Goal: Transaction & Acquisition: Book appointment/travel/reservation

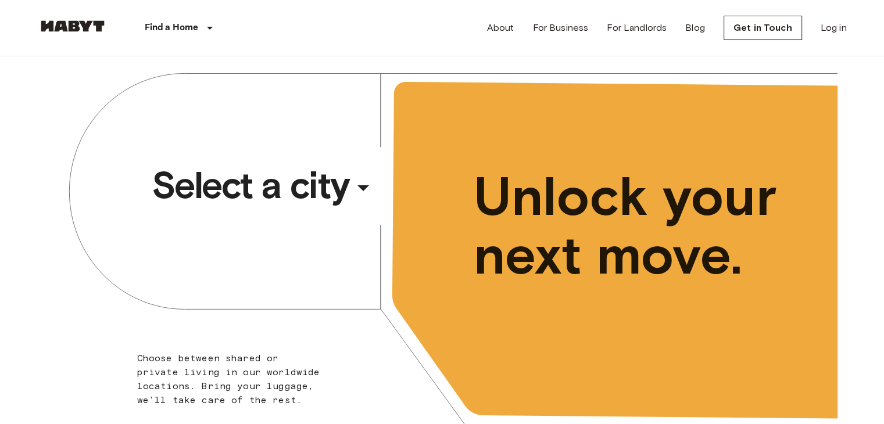
click at [359, 182] on icon "button" at bounding box center [363, 188] width 28 height 28
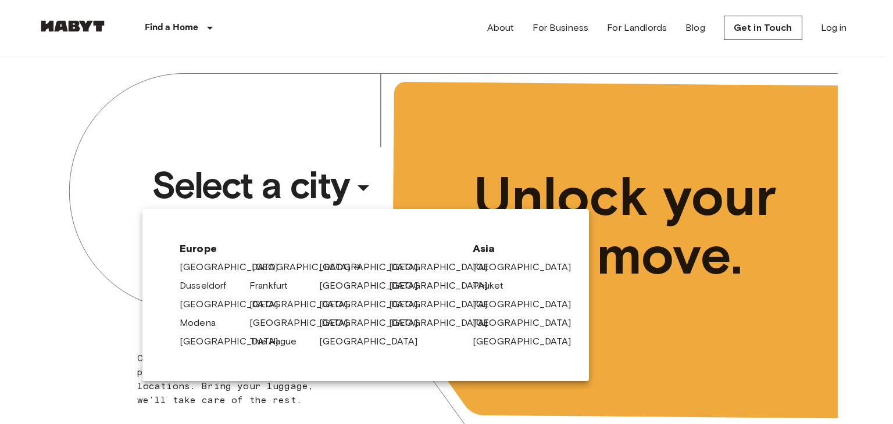
click at [262, 266] on link "[GEOGRAPHIC_DATA]" at bounding box center [307, 267] width 110 height 14
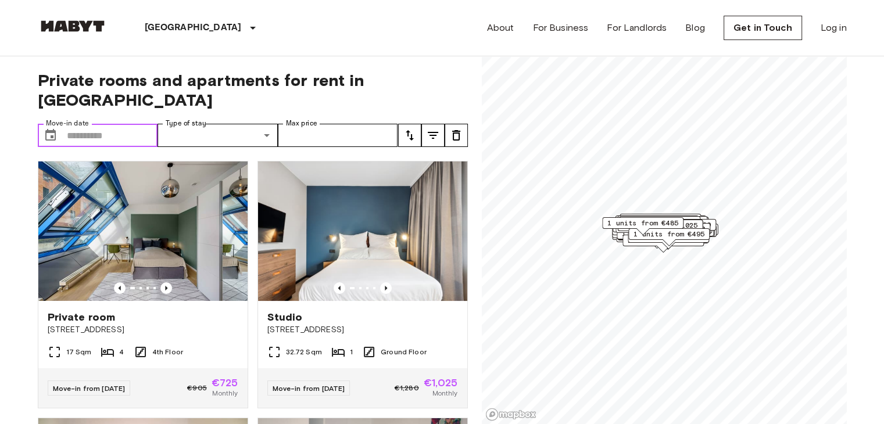
click at [132, 124] on input "Move-in date" at bounding box center [112, 135] width 91 height 23
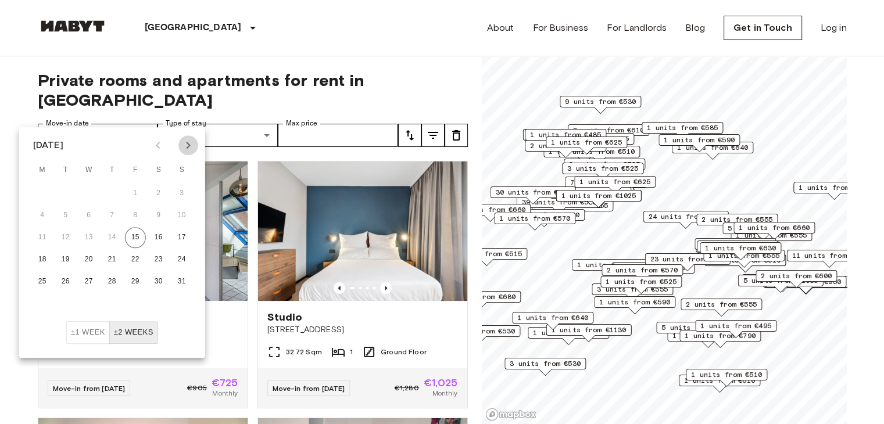
click at [190, 146] on icon "Next month" at bounding box center [188, 145] width 14 height 14
click at [187, 148] on icon "Next month" at bounding box center [188, 145] width 4 height 7
click at [92, 198] on button "1" at bounding box center [88, 193] width 21 height 21
type input "**********"
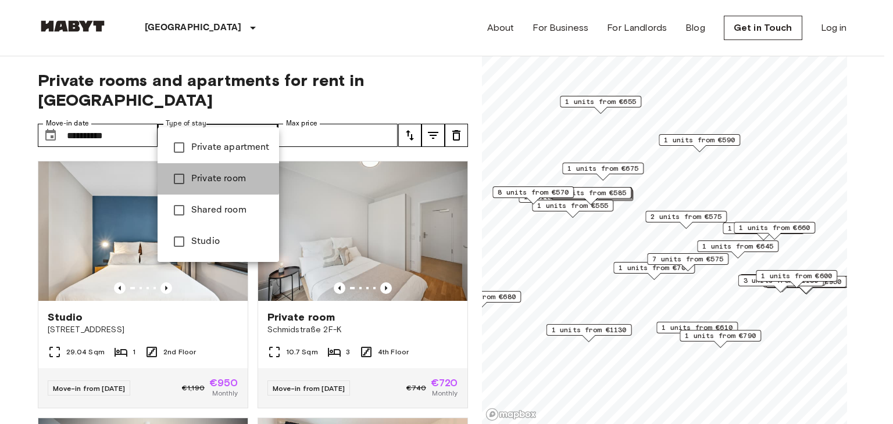
click at [209, 175] on span "Private room" at bounding box center [230, 179] width 78 height 14
type input "**********"
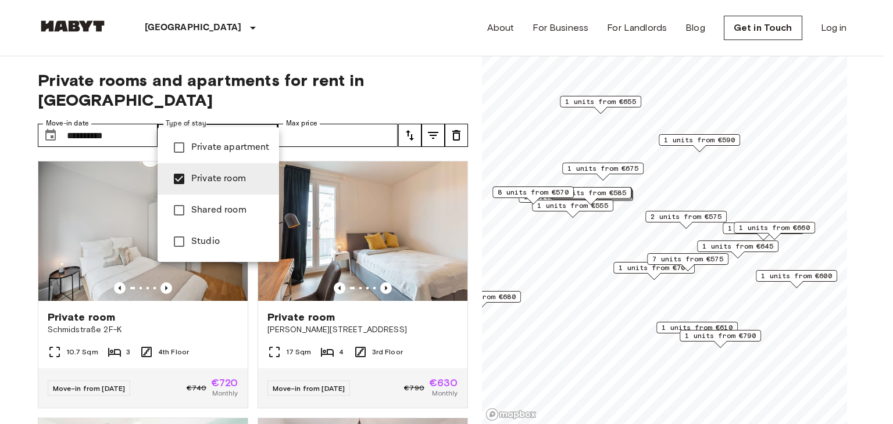
click at [318, 119] on div at bounding box center [446, 212] width 893 height 424
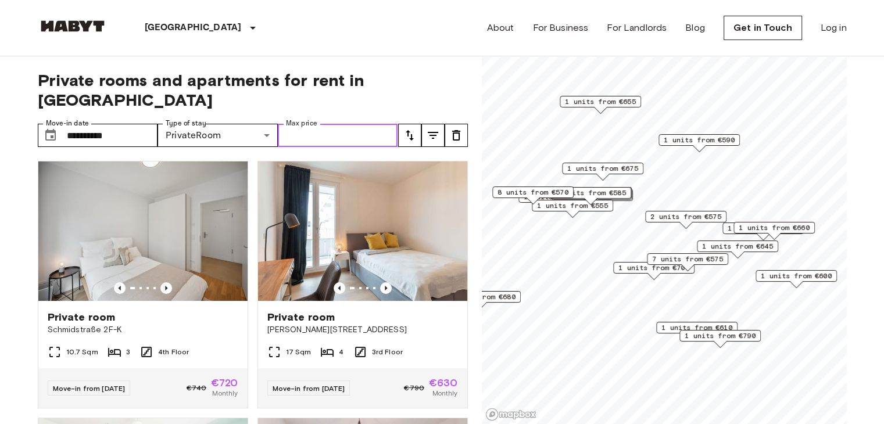
click at [329, 124] on input "Max price" at bounding box center [338, 135] width 120 height 23
click at [685, 266] on span "1 units from €700" at bounding box center [653, 268] width 71 height 10
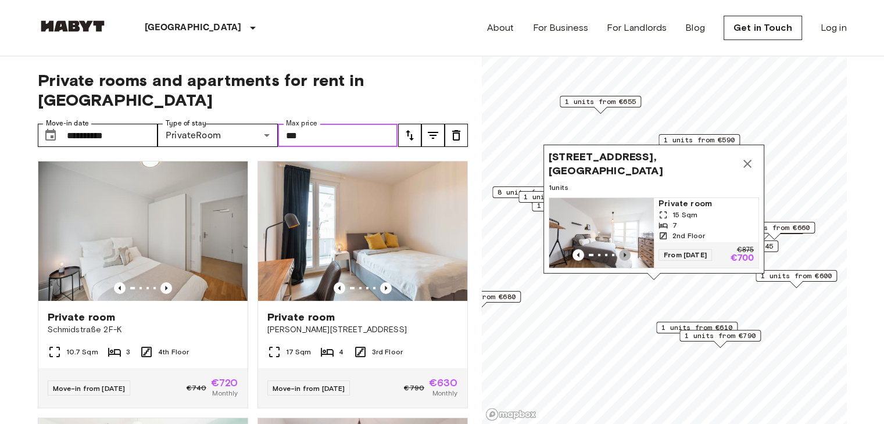
click at [623, 253] on icon "Previous image" at bounding box center [624, 255] width 2 height 5
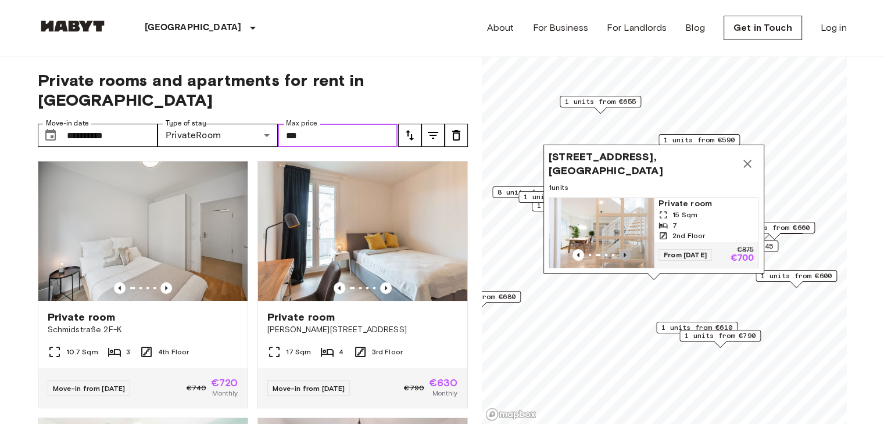
click at [623, 253] on icon "Previous image" at bounding box center [624, 255] width 2 height 5
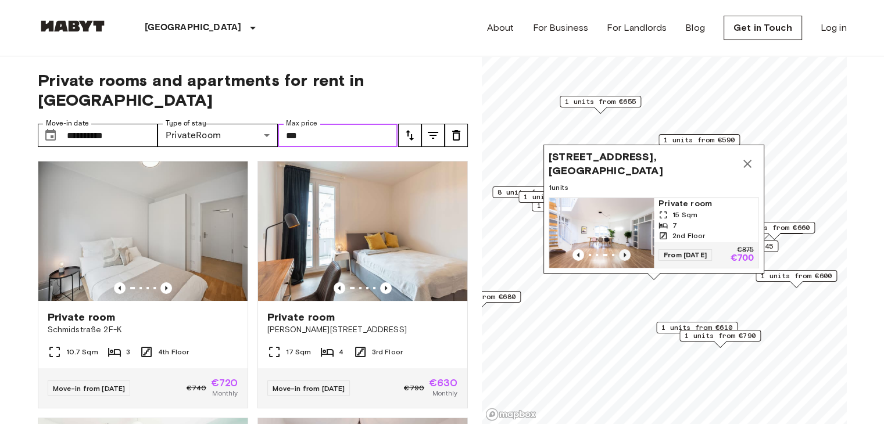
click at [623, 253] on icon "Previous image" at bounding box center [624, 255] width 2 height 5
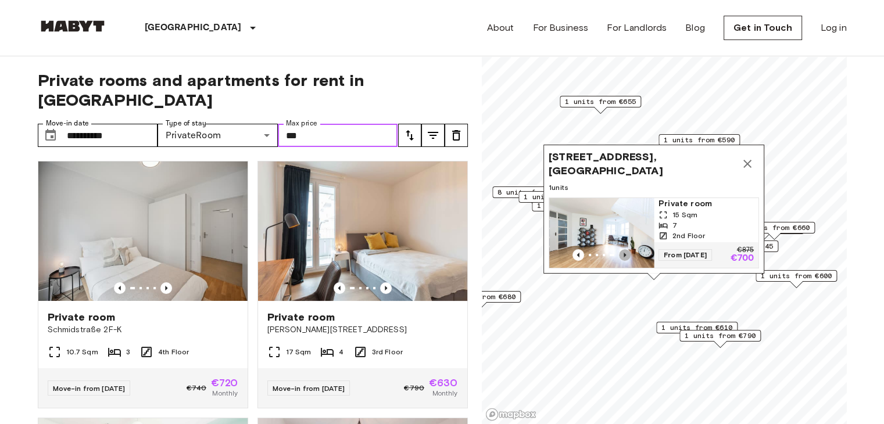
click at [623, 253] on icon "Previous image" at bounding box center [624, 255] width 2 height 5
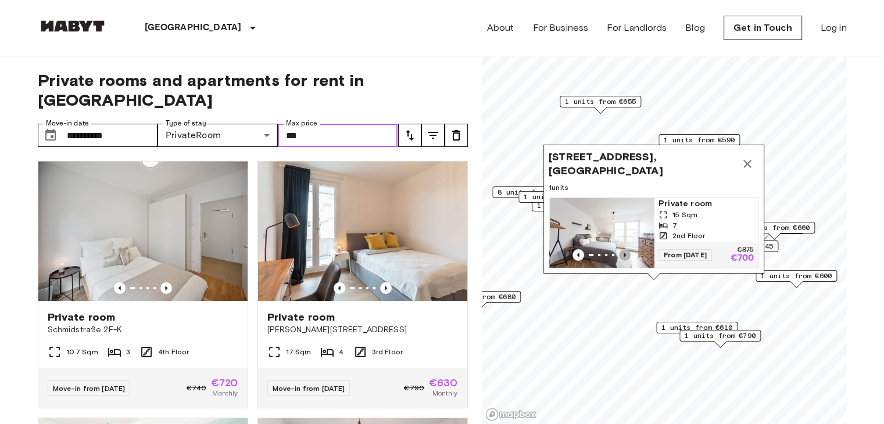
click at [623, 253] on icon "Previous image" at bounding box center [624, 255] width 2 height 5
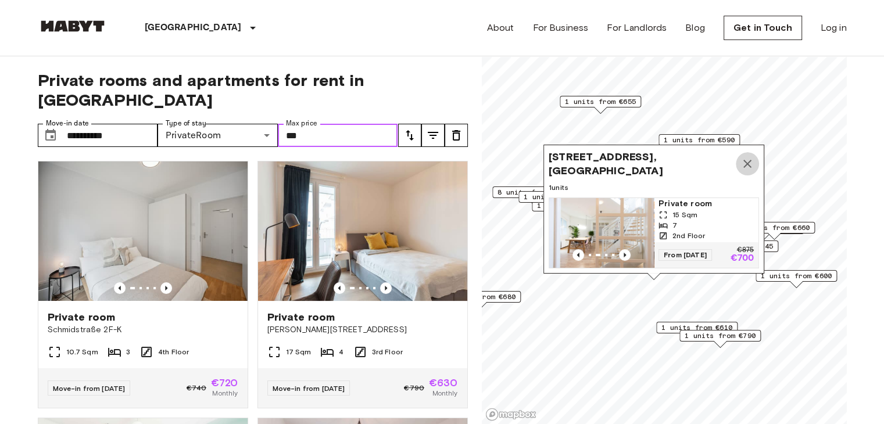
click at [747, 157] on icon "Map marker" at bounding box center [747, 164] width 14 height 14
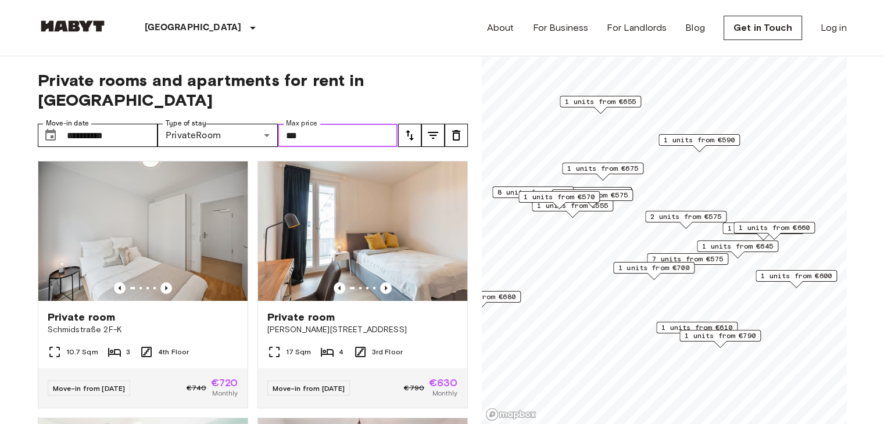
click at [681, 256] on span "7 units from €575" at bounding box center [687, 259] width 71 height 10
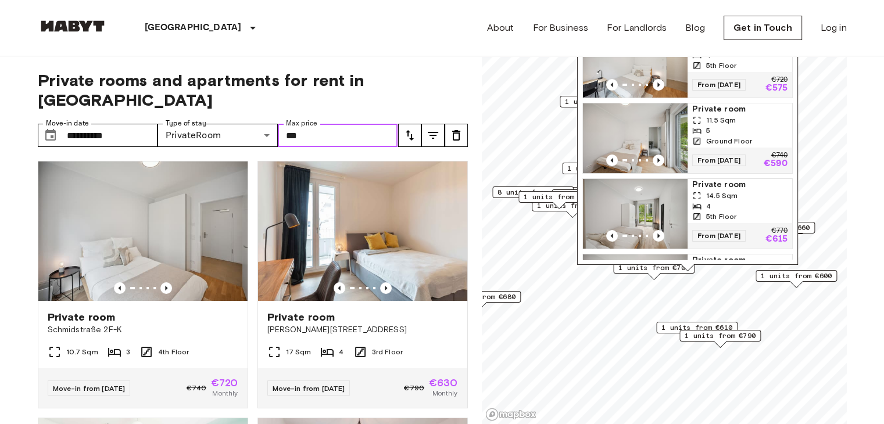
type input "***"
click at [657, 269] on div "[STREET_ADDRESS], [GEOGRAPHIC_DATA] 7 units Private room 10.3 Sqm 4 5th Floor F…" at bounding box center [687, 122] width 221 height 297
click at [414, 128] on icon "tune" at bounding box center [410, 135] width 14 height 14
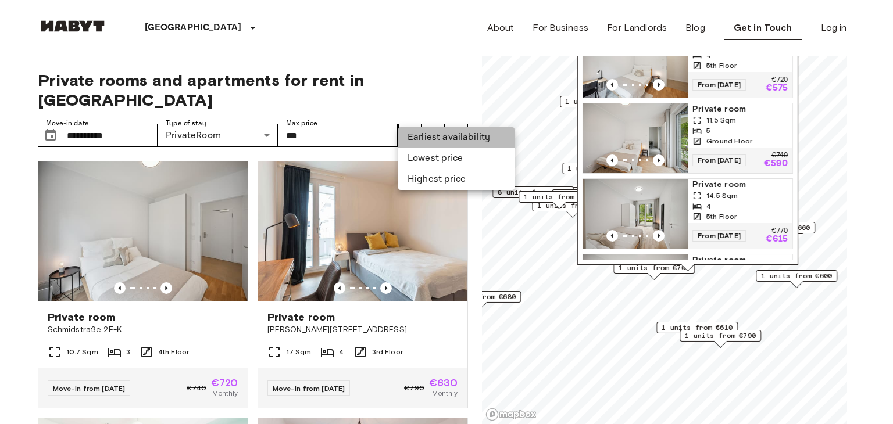
click at [421, 139] on li "Earliest availability" at bounding box center [456, 137] width 116 height 21
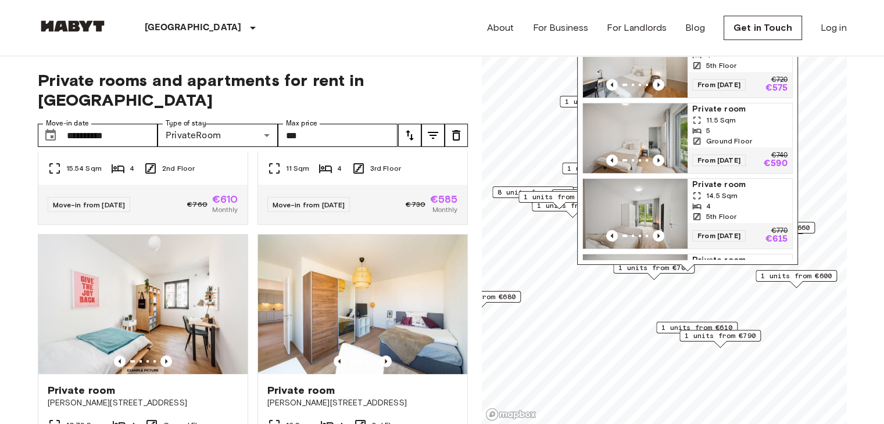
click at [506, 300] on span "1 units from €680" at bounding box center [480, 297] width 71 height 10
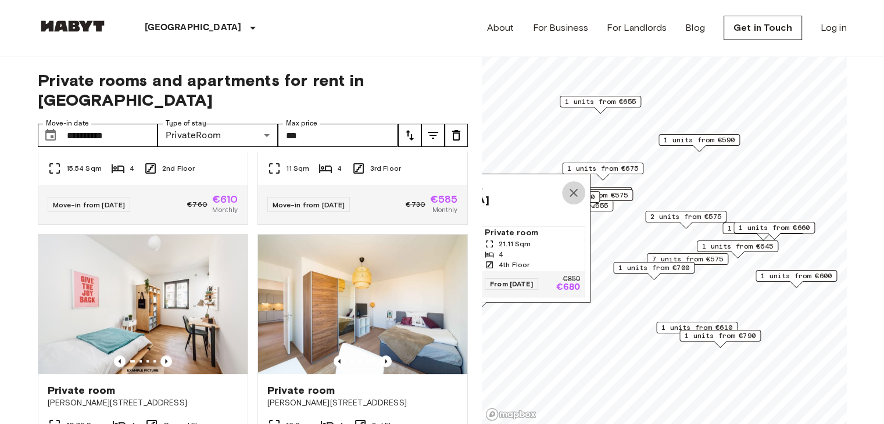
click at [572, 186] on icon "Map marker" at bounding box center [574, 193] width 14 height 14
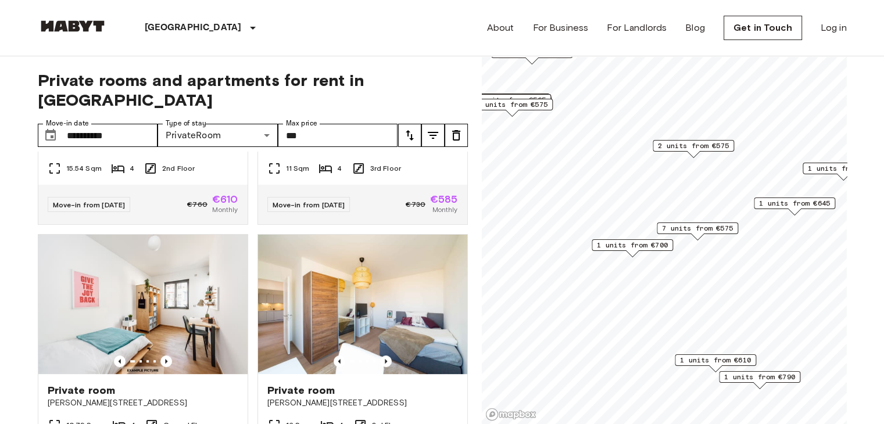
click at [795, 204] on span "1 units from €645" at bounding box center [794, 203] width 71 height 10
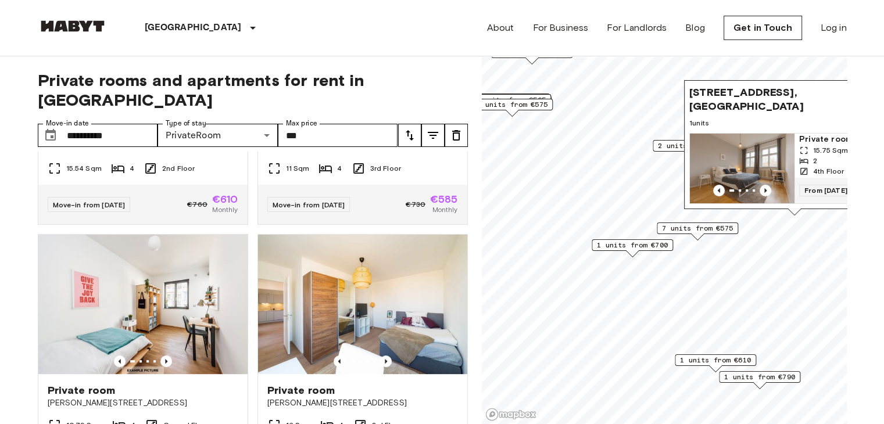
click at [795, 204] on div "[STREET_ADDRESS], [GEOGRAPHIC_DATA] 1 units Private room 15.75 Sqm 2 4th Floor …" at bounding box center [794, 144] width 221 height 129
click at [655, 147] on div "2 units from €575" at bounding box center [693, 146] width 81 height 12
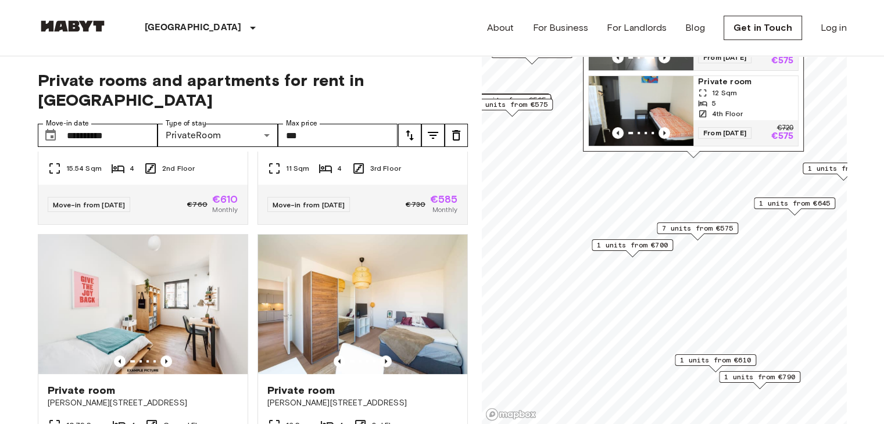
click at [708, 359] on span "1 units from €610" at bounding box center [715, 360] width 71 height 10
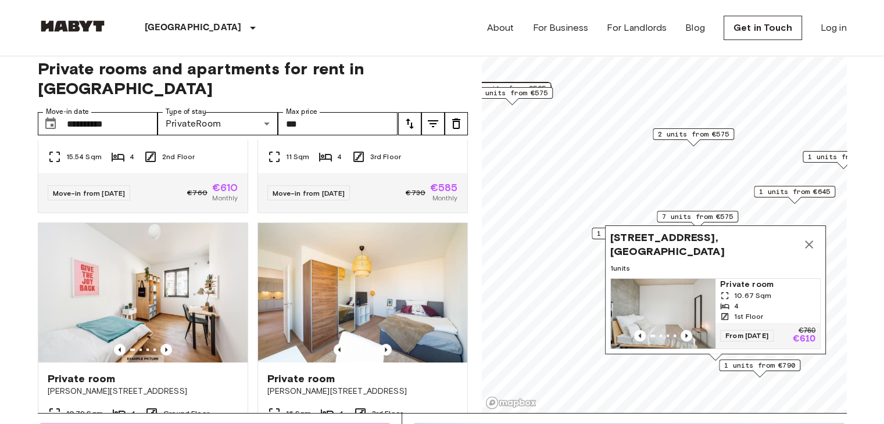
scroll to position [2, 0]
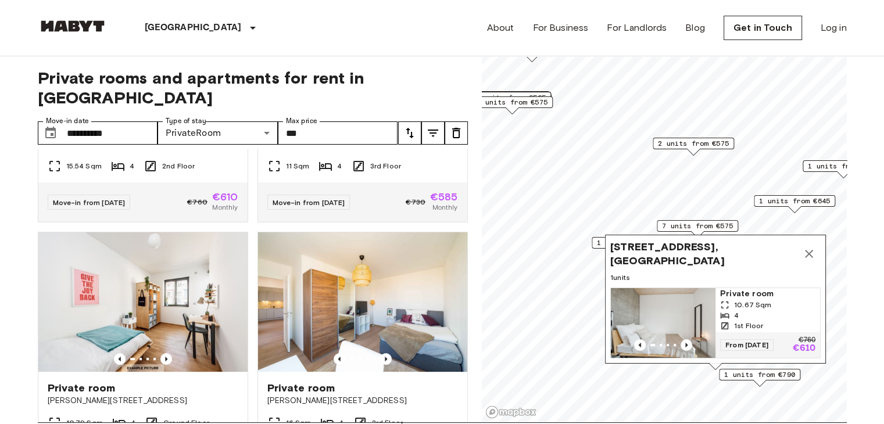
click at [760, 377] on span "1 units from €790" at bounding box center [759, 375] width 71 height 10
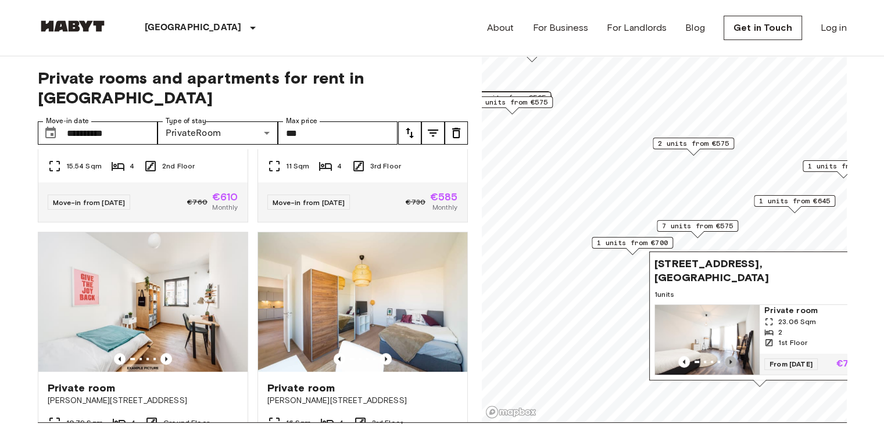
click at [730, 360] on icon "Previous image" at bounding box center [730, 362] width 2 height 5
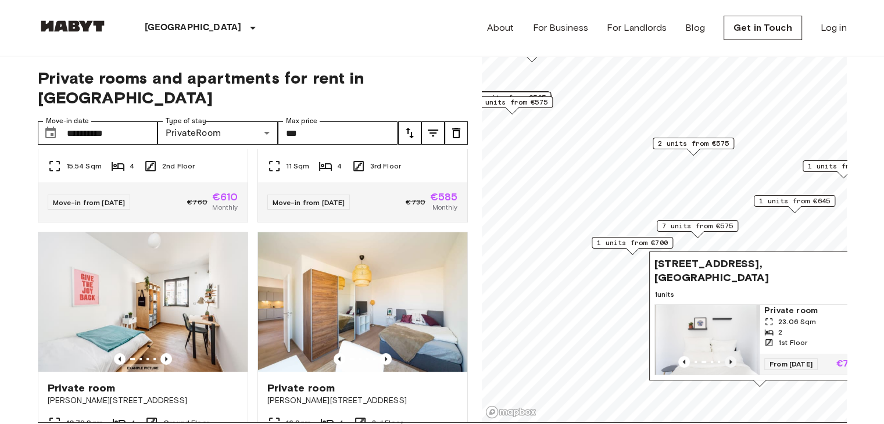
click at [730, 360] on icon "Previous image" at bounding box center [730, 362] width 2 height 5
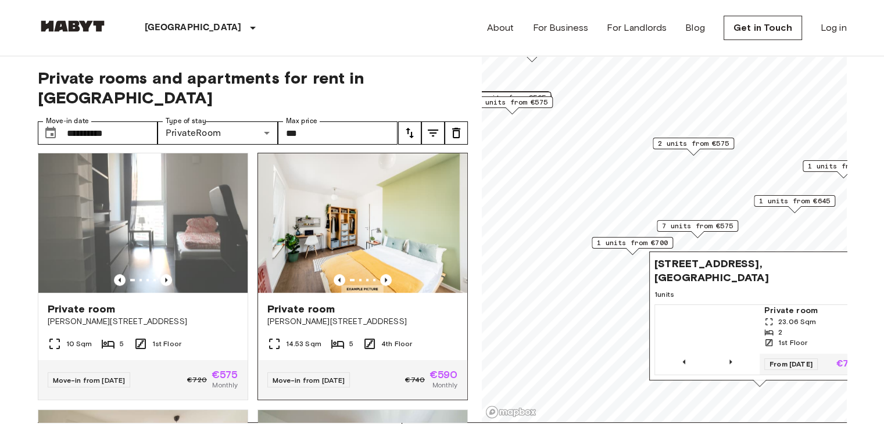
scroll to position [777, 0]
